Goal: Transaction & Acquisition: Purchase product/service

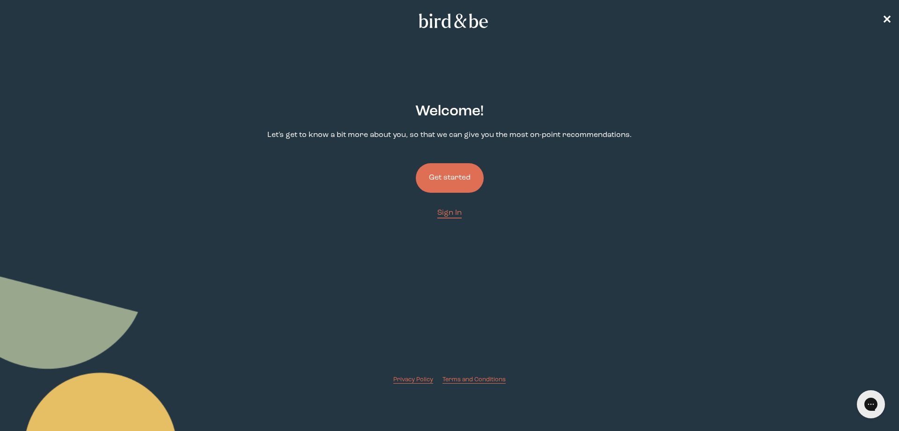
click at [479, 171] on button "Get started" at bounding box center [450, 178] width 68 height 30
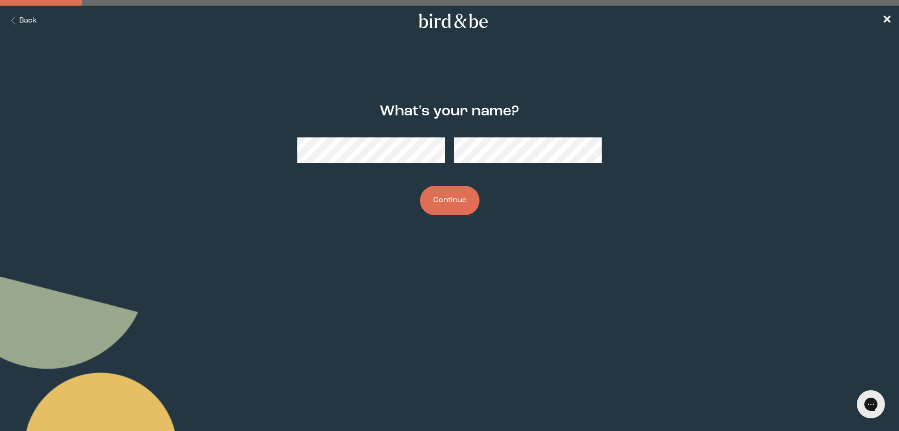
click at [446, 194] on button "Continue" at bounding box center [449, 201] width 59 height 30
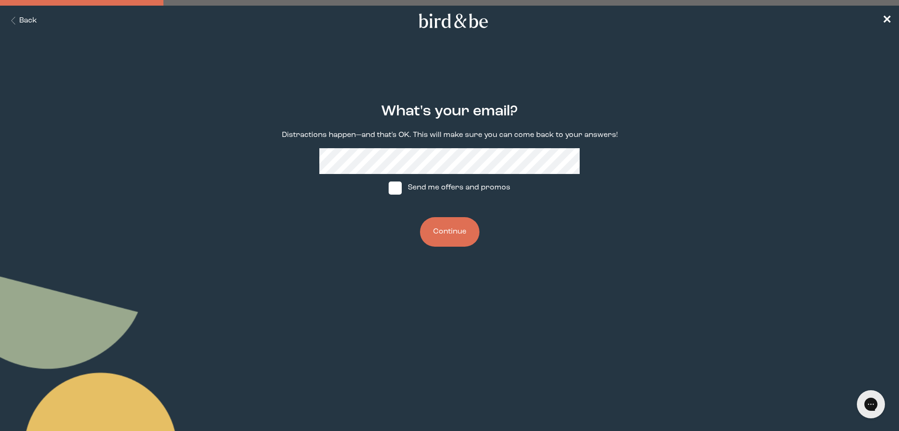
click at [467, 229] on button "Continue" at bounding box center [449, 232] width 59 height 30
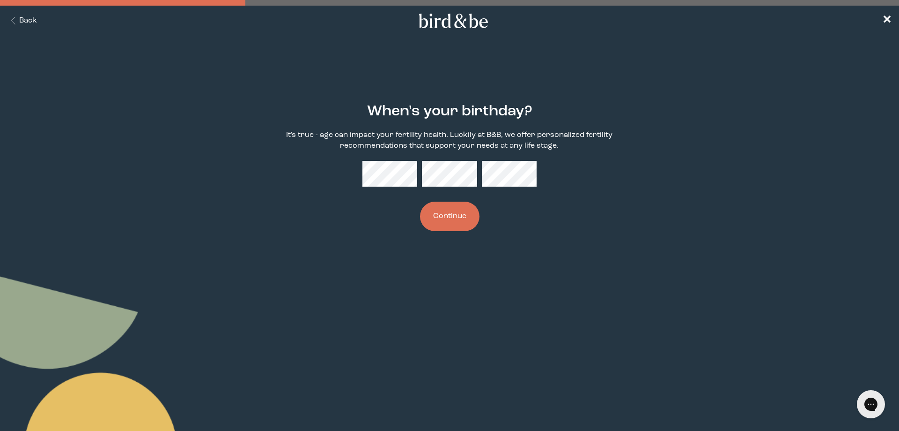
click at [420, 201] on button "Continue" at bounding box center [449, 216] width 59 height 30
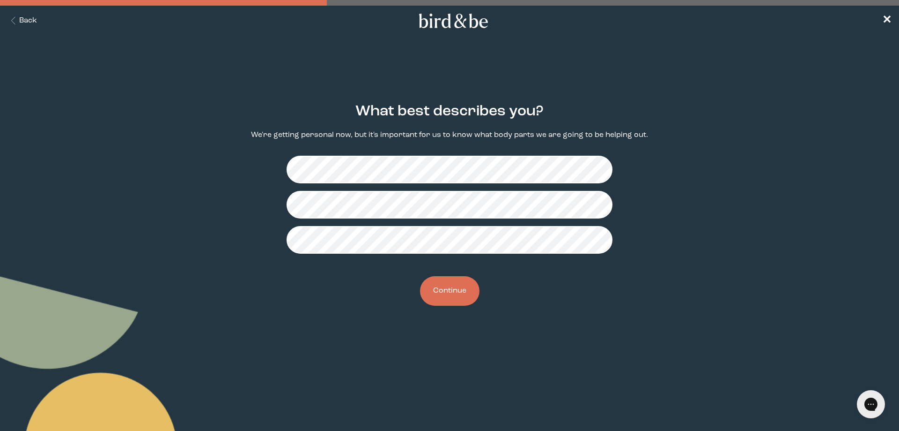
click at [440, 289] on button "Continue" at bounding box center [449, 291] width 59 height 30
click at [426, 292] on button "Continue" at bounding box center [449, 291] width 59 height 30
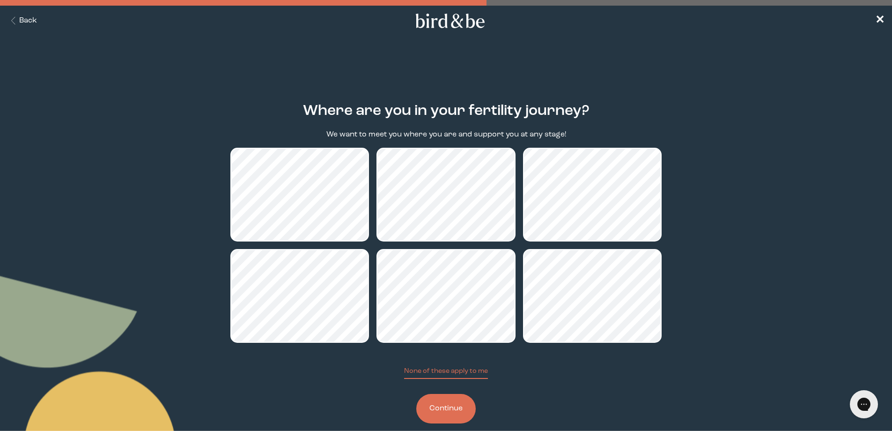
click at [456, 409] on button "Continue" at bounding box center [445, 409] width 59 height 30
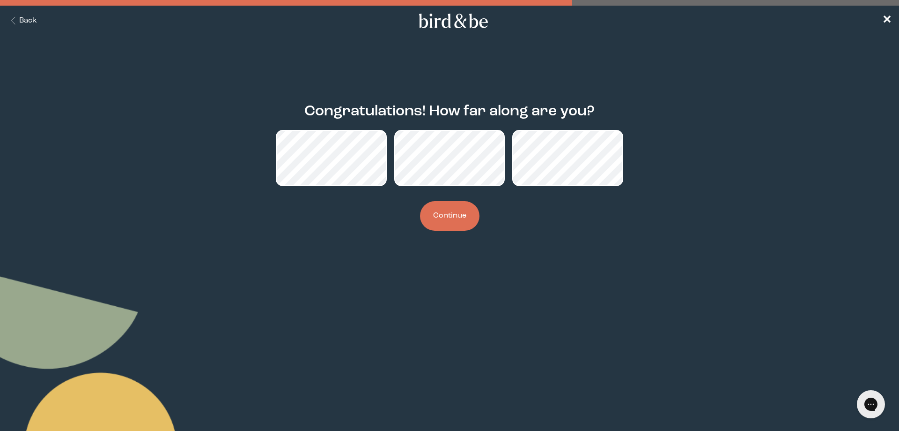
click at [457, 224] on button "Continue" at bounding box center [449, 216] width 59 height 30
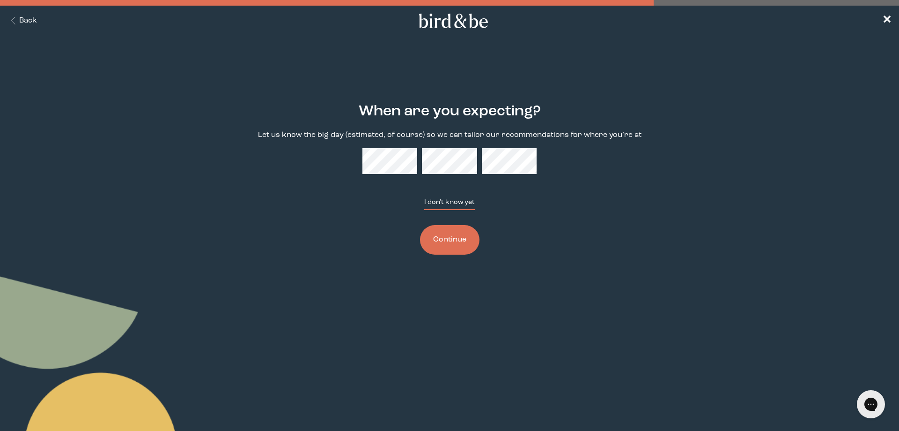
click at [462, 202] on button "I don't know yet" at bounding box center [449, 203] width 51 height 13
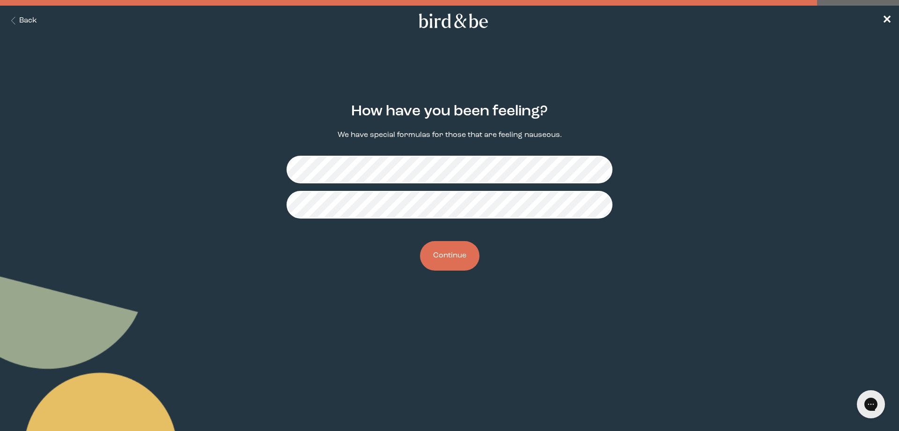
click at [443, 261] on button "Continue" at bounding box center [449, 256] width 59 height 30
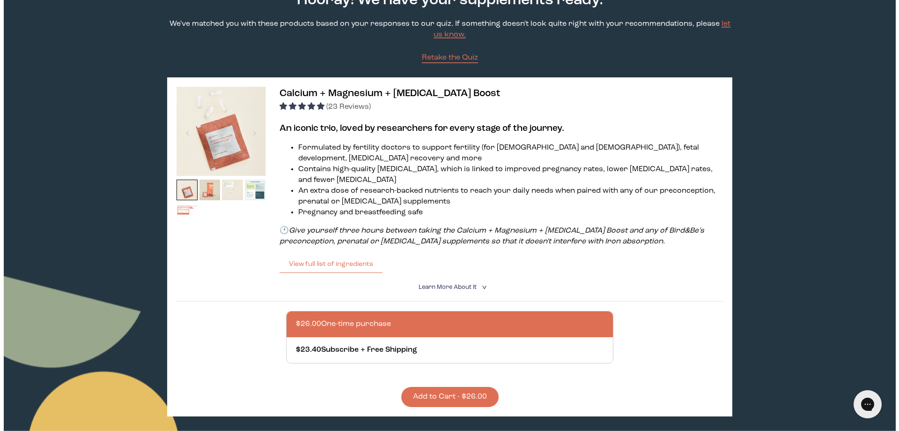
scroll to position [47, 0]
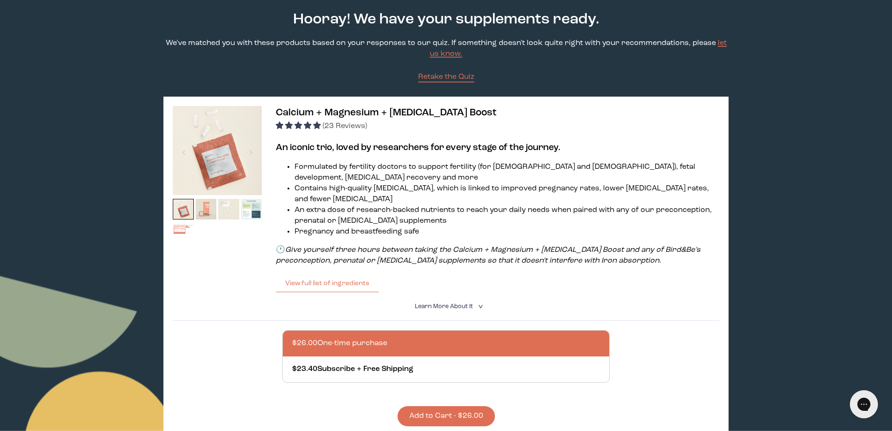
click at [208, 207] on img at bounding box center [206, 209] width 21 height 21
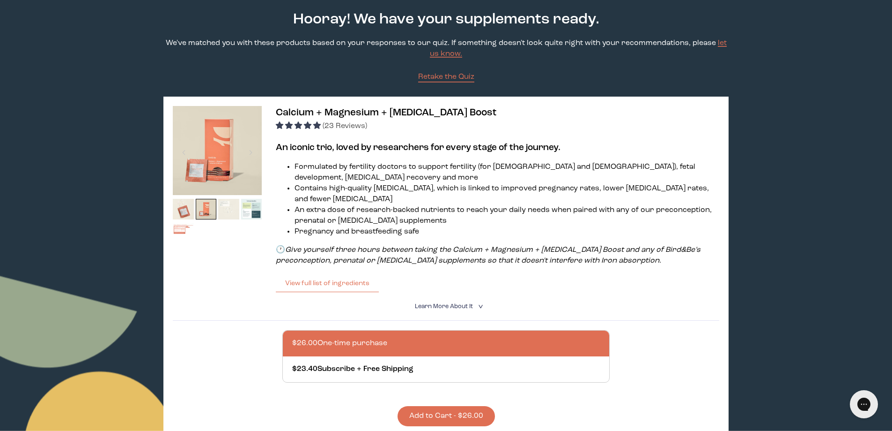
click at [220, 207] on img at bounding box center [228, 209] width 21 height 21
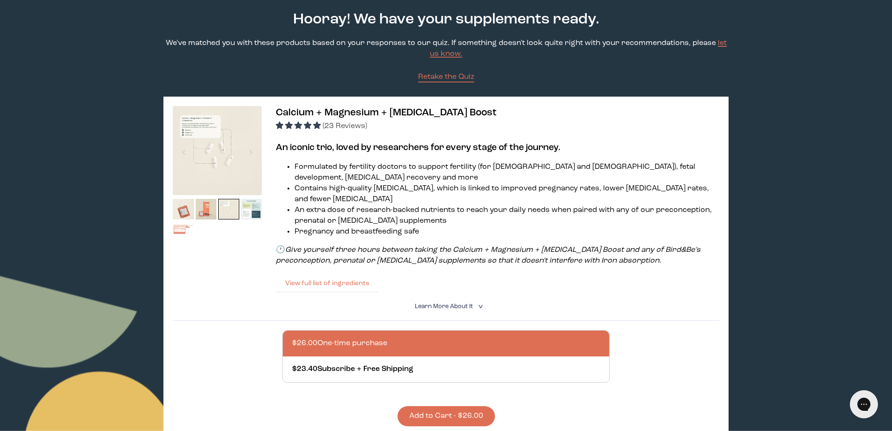
click at [331, 284] on button "View full list of ingredients" at bounding box center [327, 283] width 103 height 19
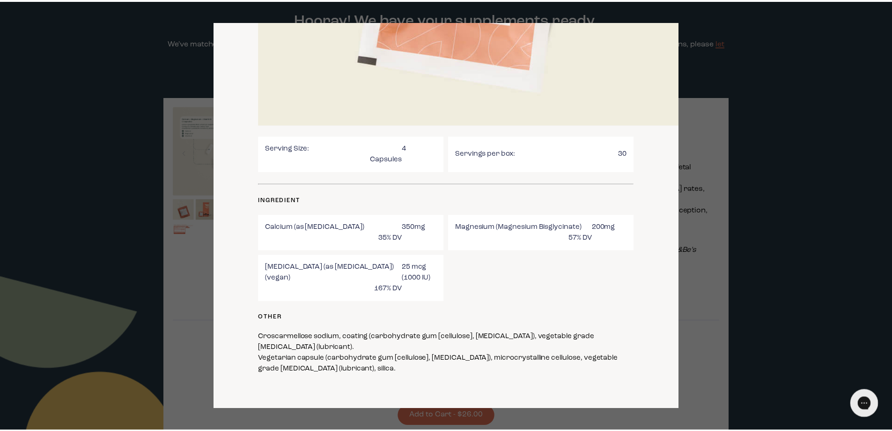
scroll to position [282, 0]
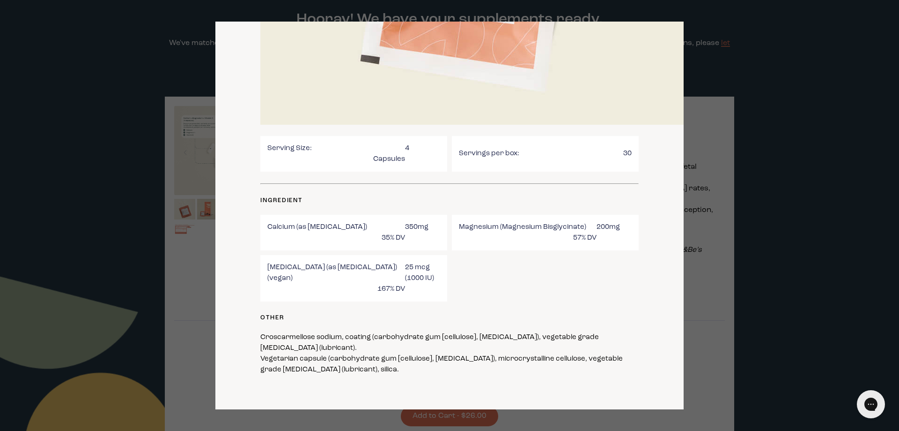
click at [707, 208] on div at bounding box center [449, 215] width 899 height 431
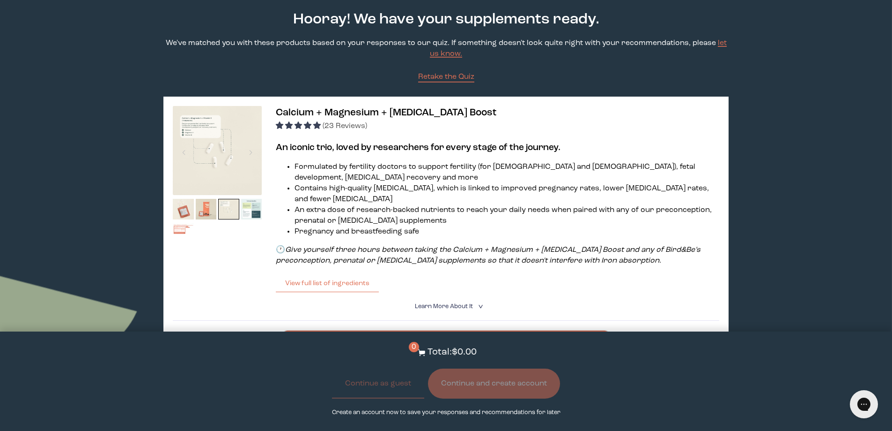
scroll to position [141, 0]
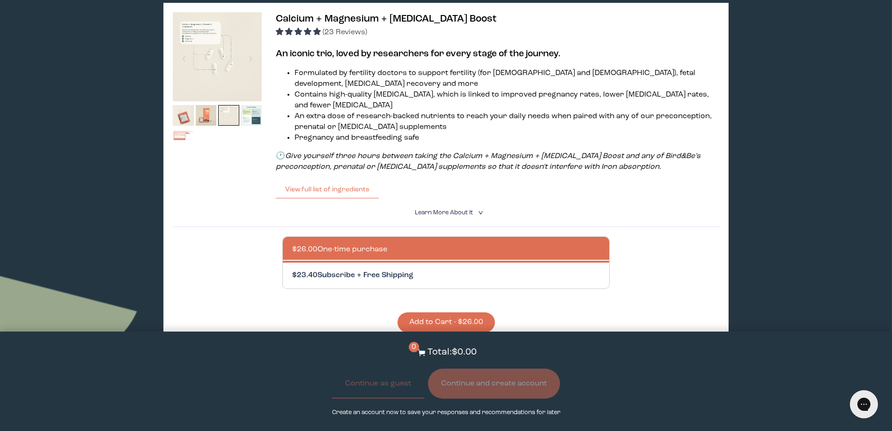
click at [422, 287] on div at bounding box center [455, 275] width 327 height 26
click at [292, 270] on input "$23.40 Subscribe + Free Shipping" at bounding box center [292, 269] width 0 height 0
radio input "true"
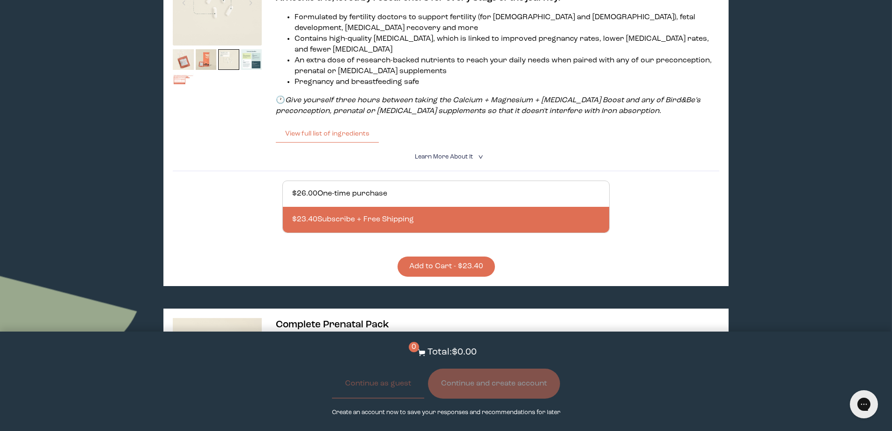
scroll to position [281, 0]
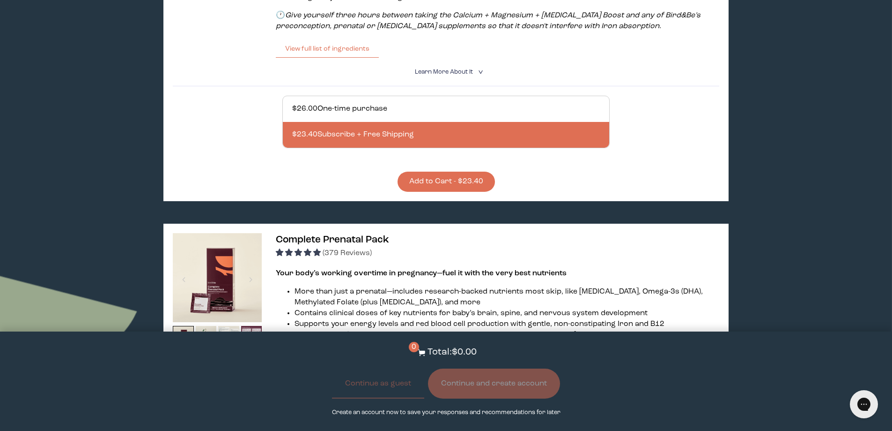
click at [485, 184] on button "Add to Cart - $23.40" at bounding box center [446, 181] width 97 height 20
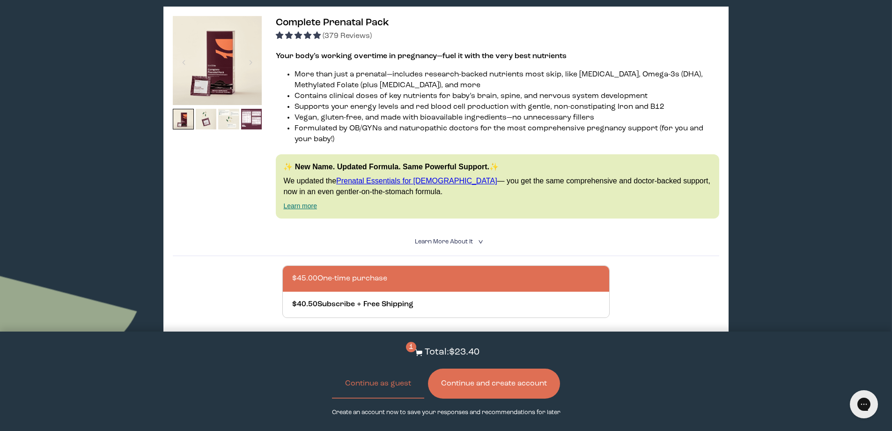
scroll to position [562, 0]
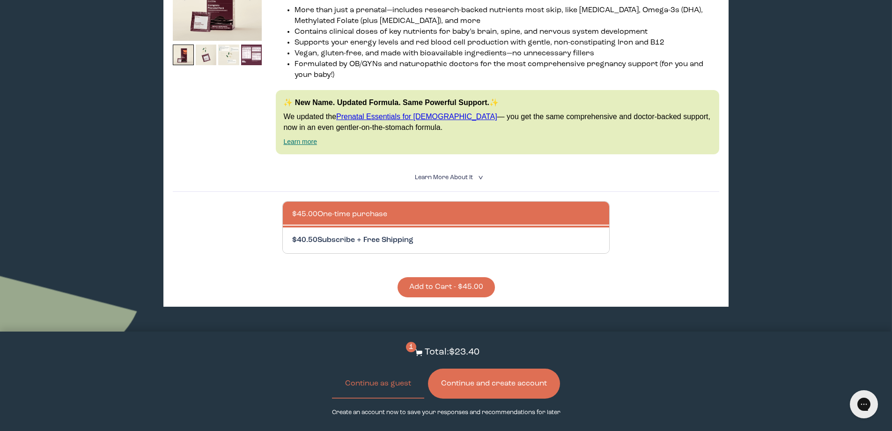
click at [374, 237] on div at bounding box center [455, 240] width 327 height 26
click at [292, 235] on input "$40.50 Subscribe + Free Shipping" at bounding box center [292, 234] width 0 height 0
radio input "true"
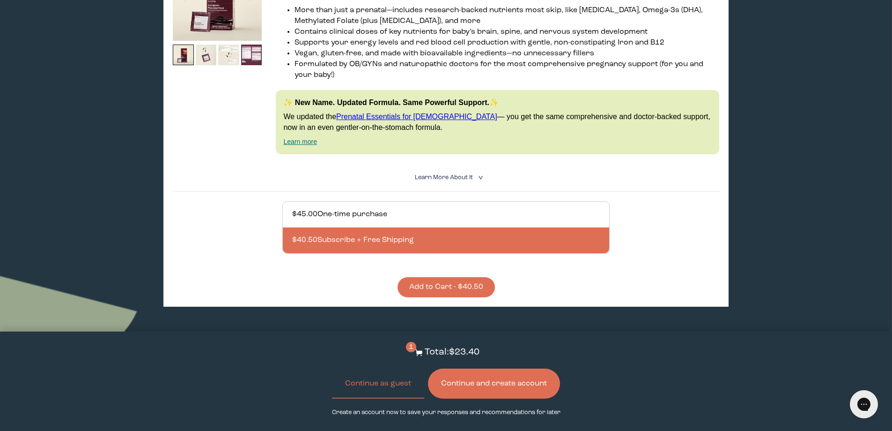
click at [462, 291] on button "Add to Cart - $40.50" at bounding box center [446, 287] width 97 height 20
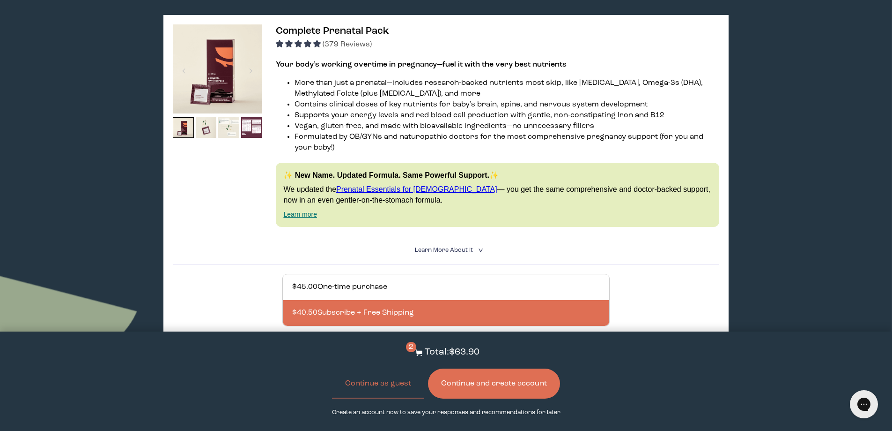
scroll to position [281, 0]
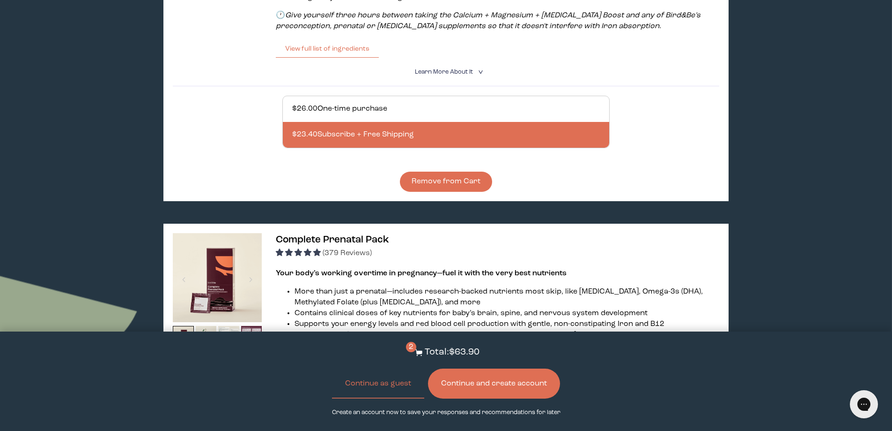
click at [476, 384] on button "Continue and create account" at bounding box center [494, 383] width 132 height 30
